Goal: Find specific page/section: Find specific page/section

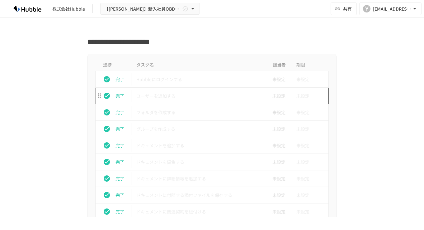
scroll to position [212, 0]
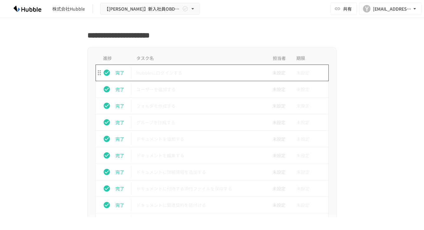
click at [168, 74] on p "Hubbleにログインする" at bounding box center [198, 73] width 125 height 8
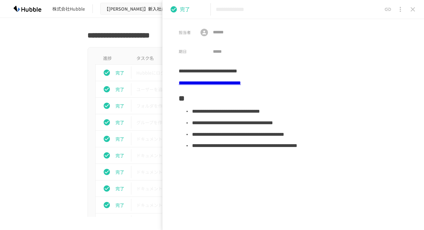
click at [175, 11] on icon "status" at bounding box center [174, 9] width 6 height 6
click at [175, 11] on icon "status" at bounding box center [173, 9] width 7 height 7
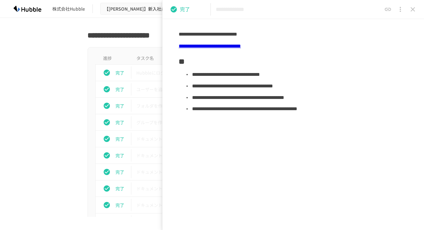
scroll to position [37, 0]
click at [413, 11] on icon "close drawer" at bounding box center [412, 9] width 7 height 7
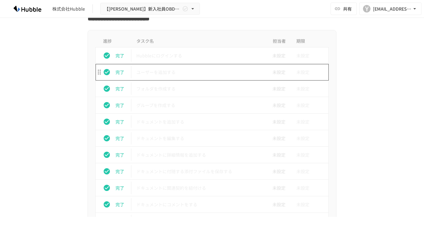
scroll to position [231, 0]
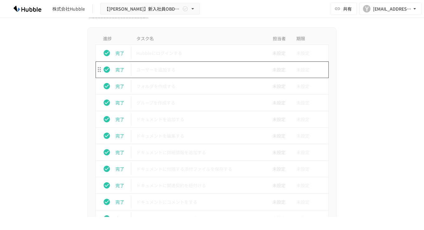
click at [192, 71] on p "ユーザーを追加する" at bounding box center [198, 70] width 125 height 8
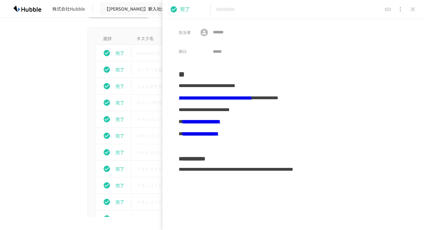
click at [221, 122] on link "**********" at bounding box center [202, 121] width 38 height 5
